Goal: Information Seeking & Learning: Understand process/instructions

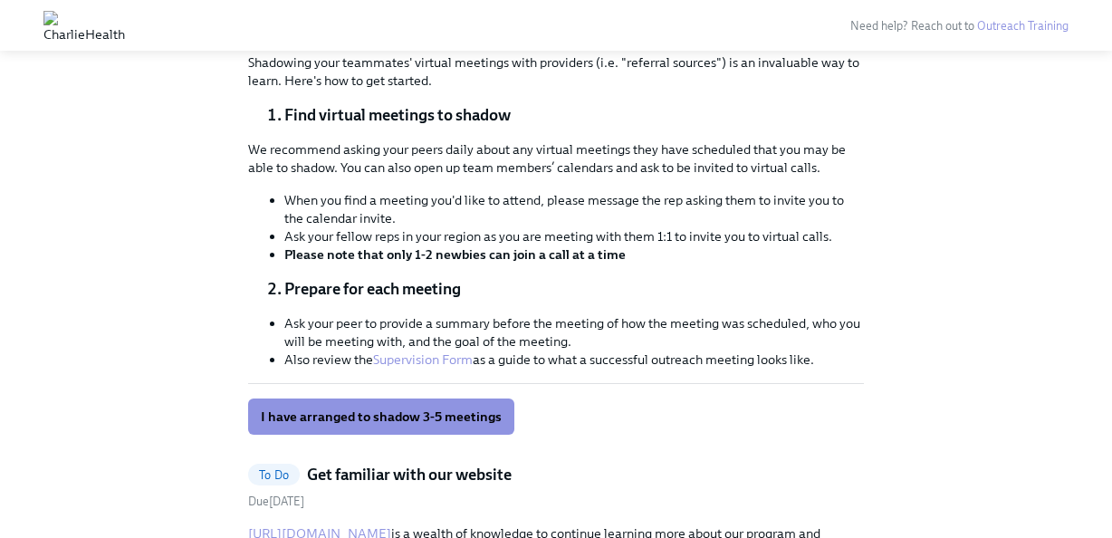
scroll to position [669, 0]
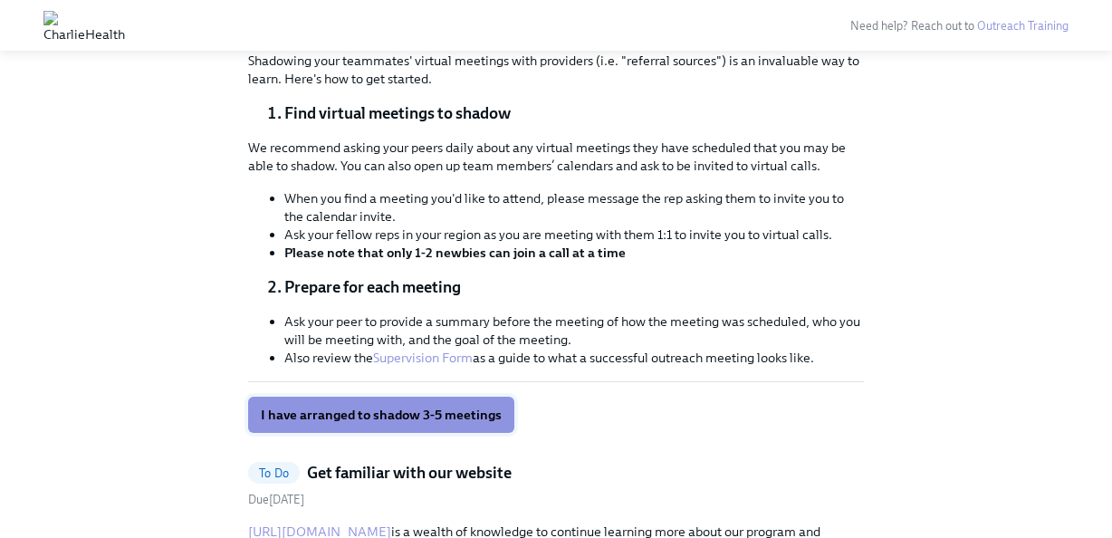
click at [439, 402] on button "I have arranged to shadow 3-5 meetings" at bounding box center [381, 415] width 266 height 36
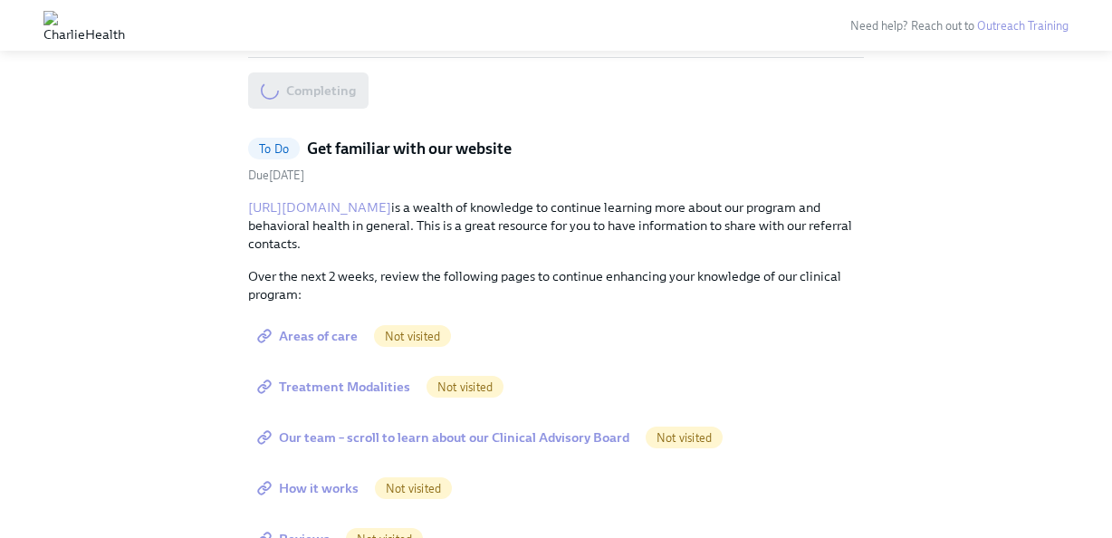
scroll to position [1048, 0]
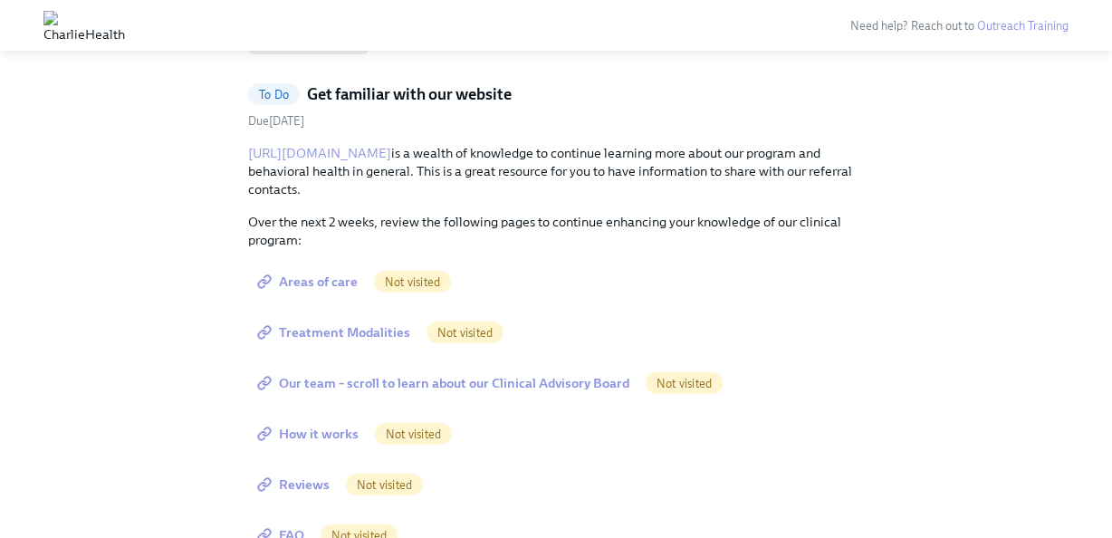
click at [341, 284] on span "Areas of care" at bounding box center [309, 282] width 97 height 18
click at [353, 333] on span "Treatment Modalities" at bounding box center [335, 332] width 149 height 18
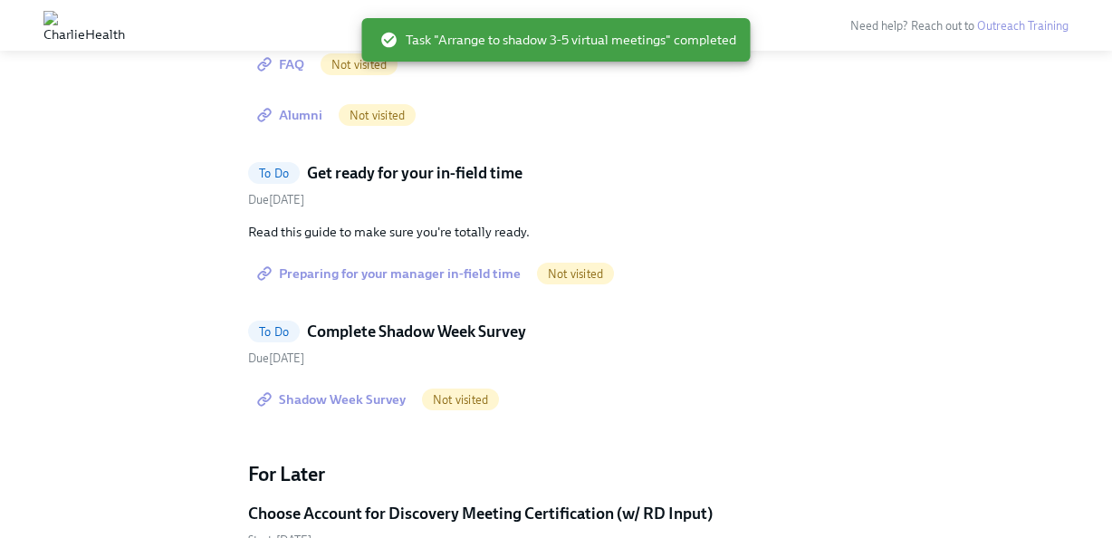
scroll to position [577, 0]
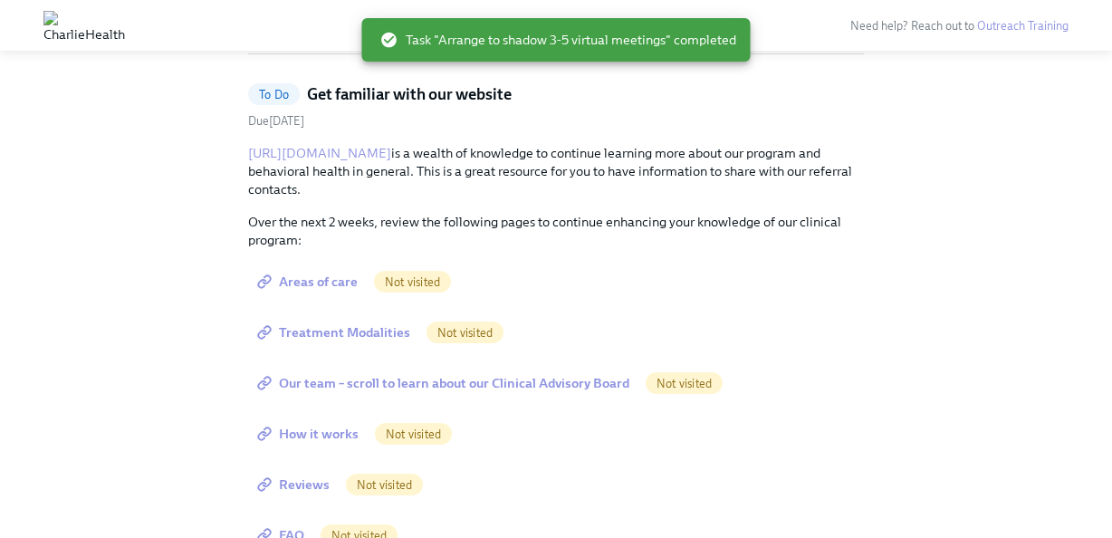
click at [378, 385] on span "Our team – scroll to learn about our Clinical Advisory Board" at bounding box center [445, 383] width 369 height 18
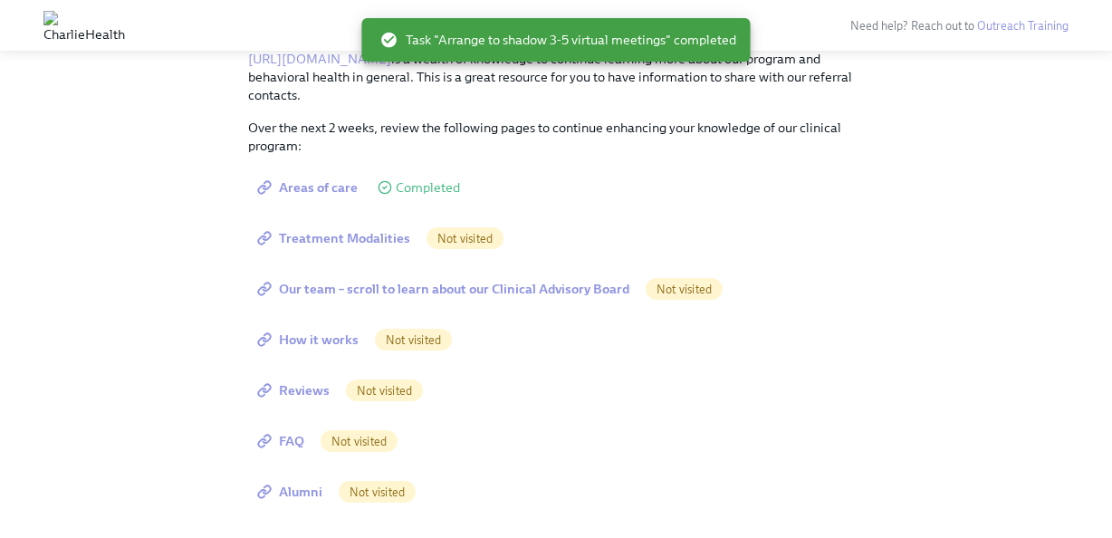
scroll to position [674, 0]
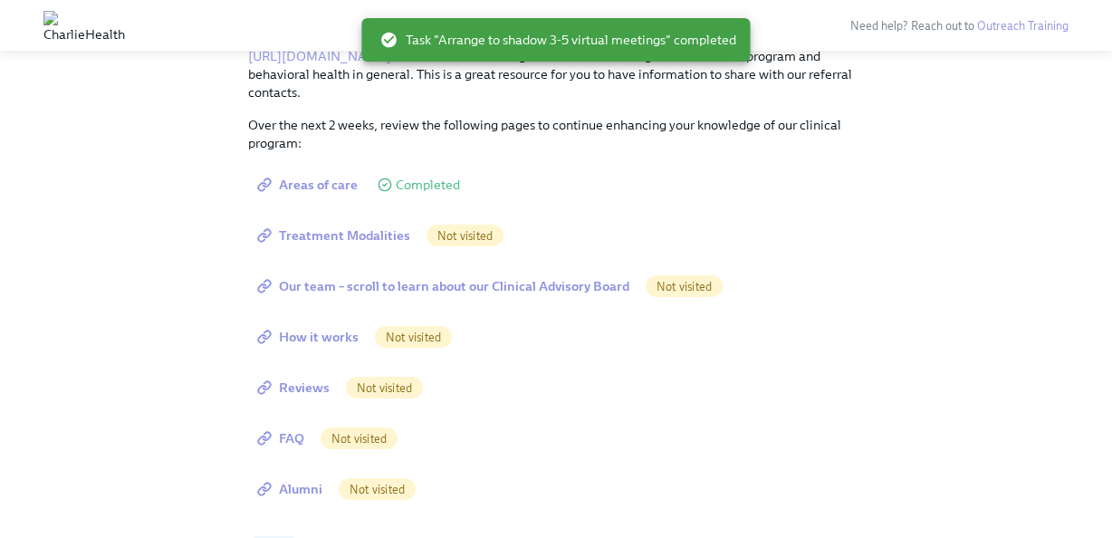
click at [338, 335] on span "How it works" at bounding box center [310, 337] width 98 height 18
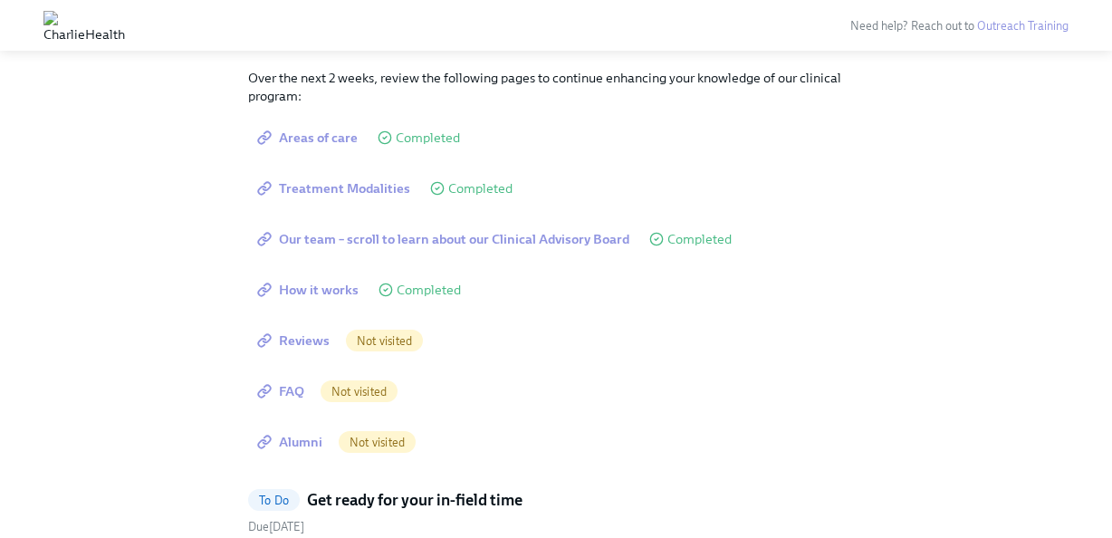
click at [301, 341] on span "Reviews" at bounding box center [295, 340] width 69 height 18
click at [297, 390] on span "FAQ" at bounding box center [282, 391] width 43 height 18
click at [296, 440] on span "Alumni" at bounding box center [292, 442] width 62 height 18
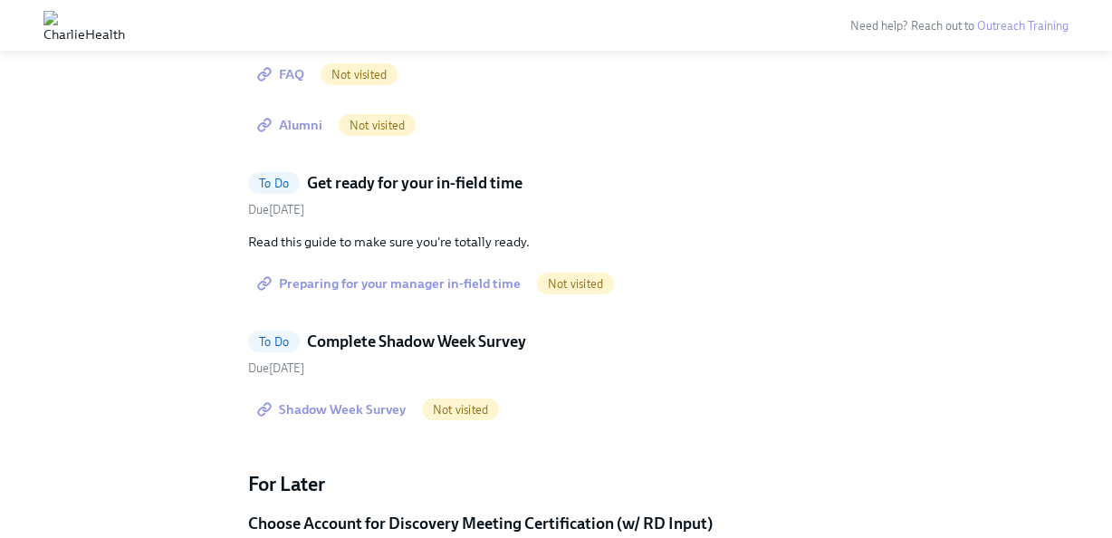
scroll to position [1039, 0]
click at [445, 287] on span "Preparing for your manager in-field time" at bounding box center [391, 282] width 260 height 18
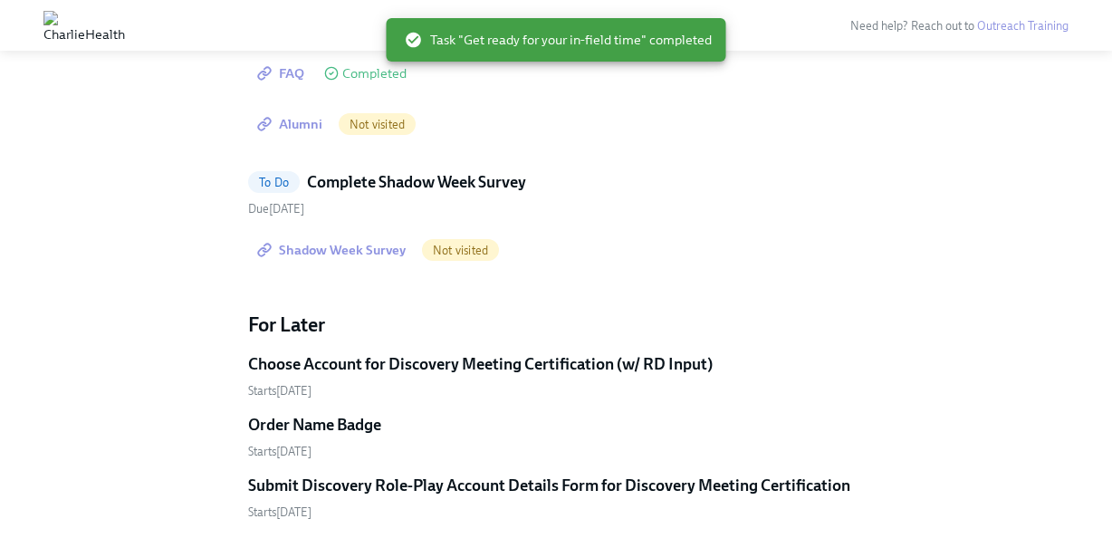
click at [354, 249] on span "Shadow Week Survey" at bounding box center [333, 250] width 145 height 18
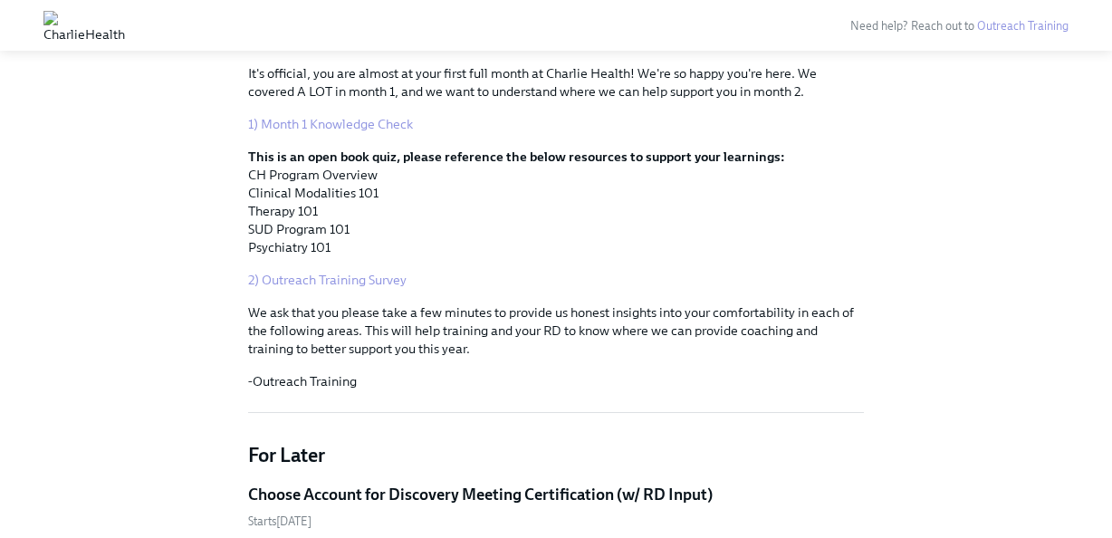
scroll to position [0, 0]
